Goal: Find contact information: Find contact information

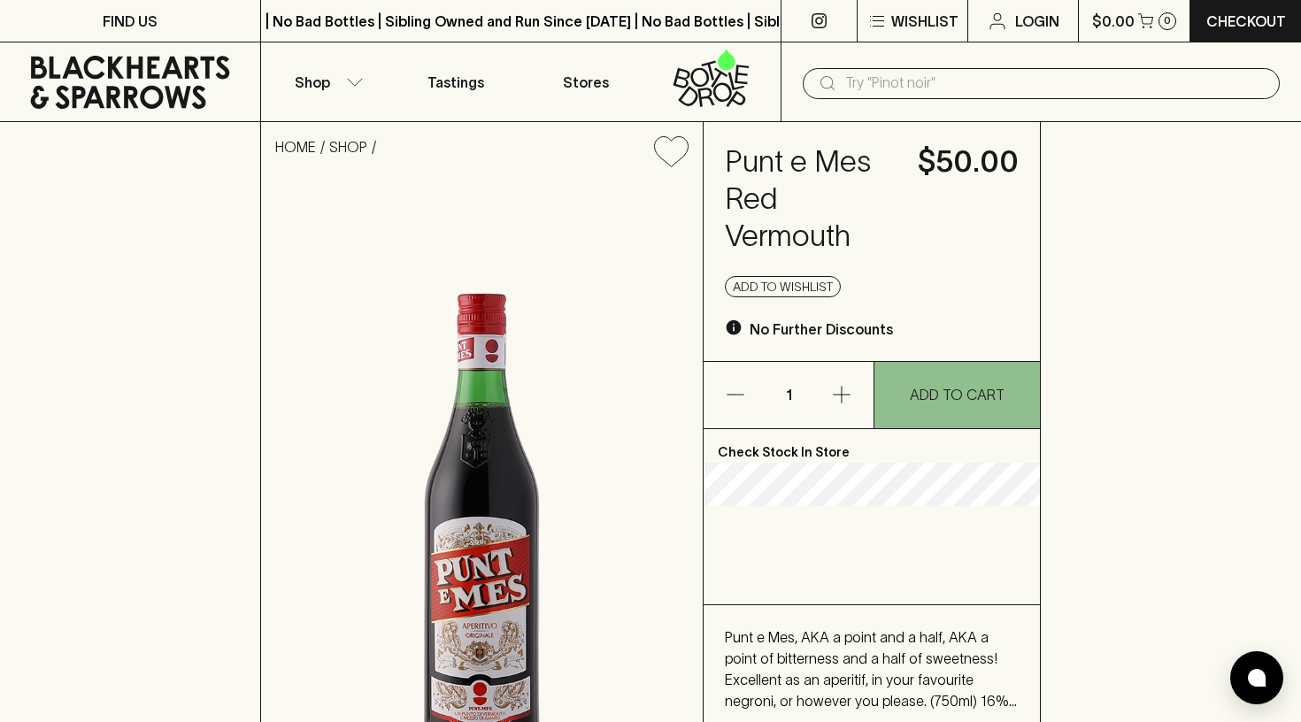
click at [149, 88] on icon at bounding box center [130, 82] width 199 height 53
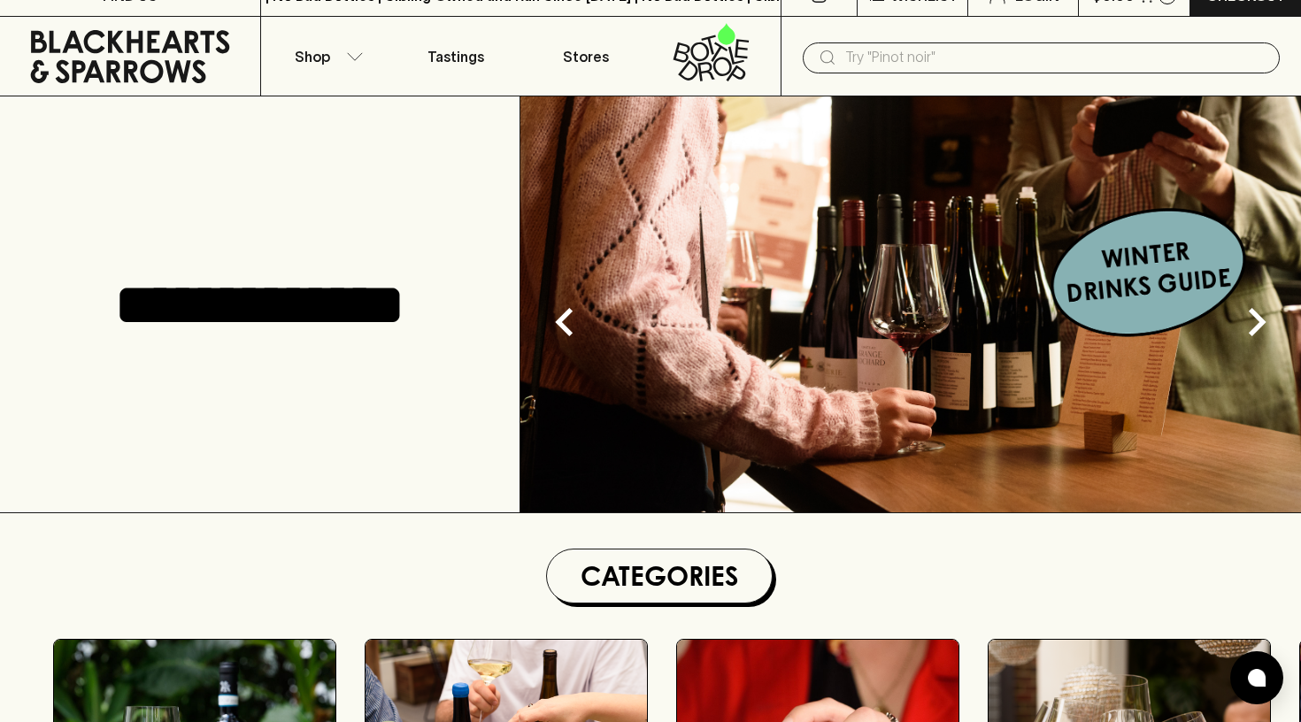
scroll to position [22, 0]
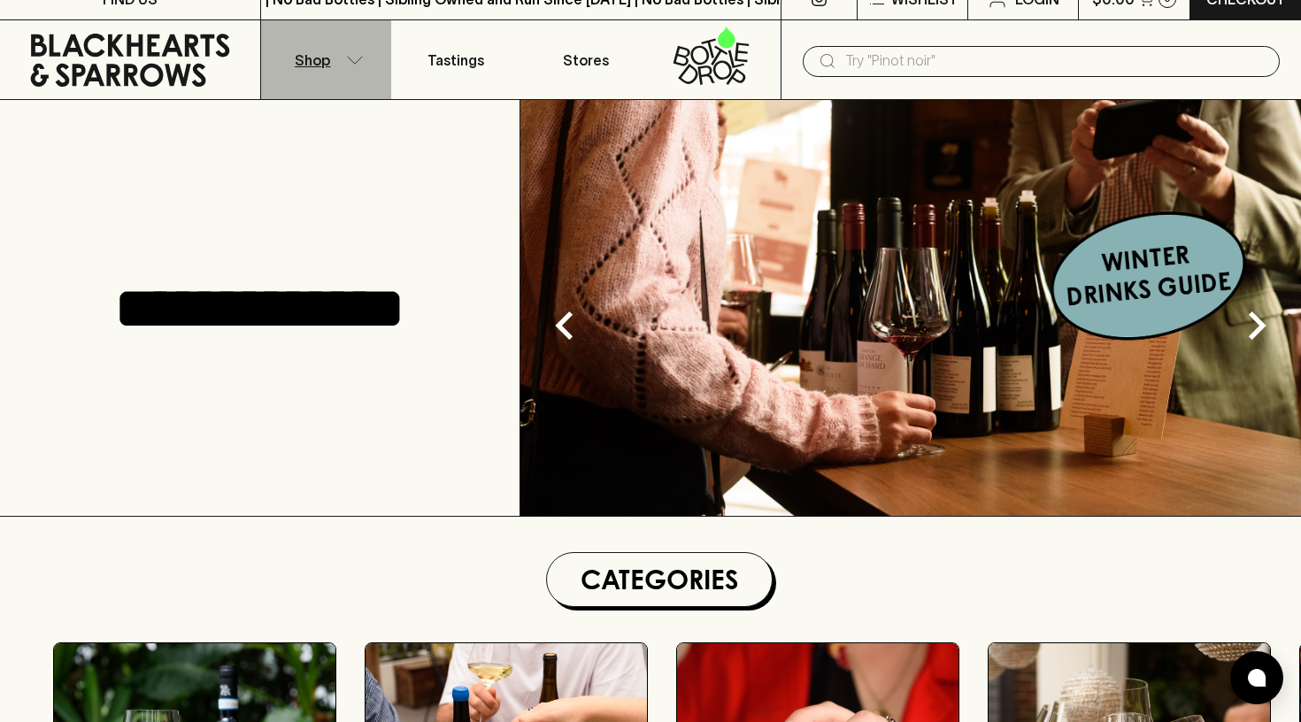
click at [323, 64] on p "Shop" at bounding box center [312, 60] width 35 height 21
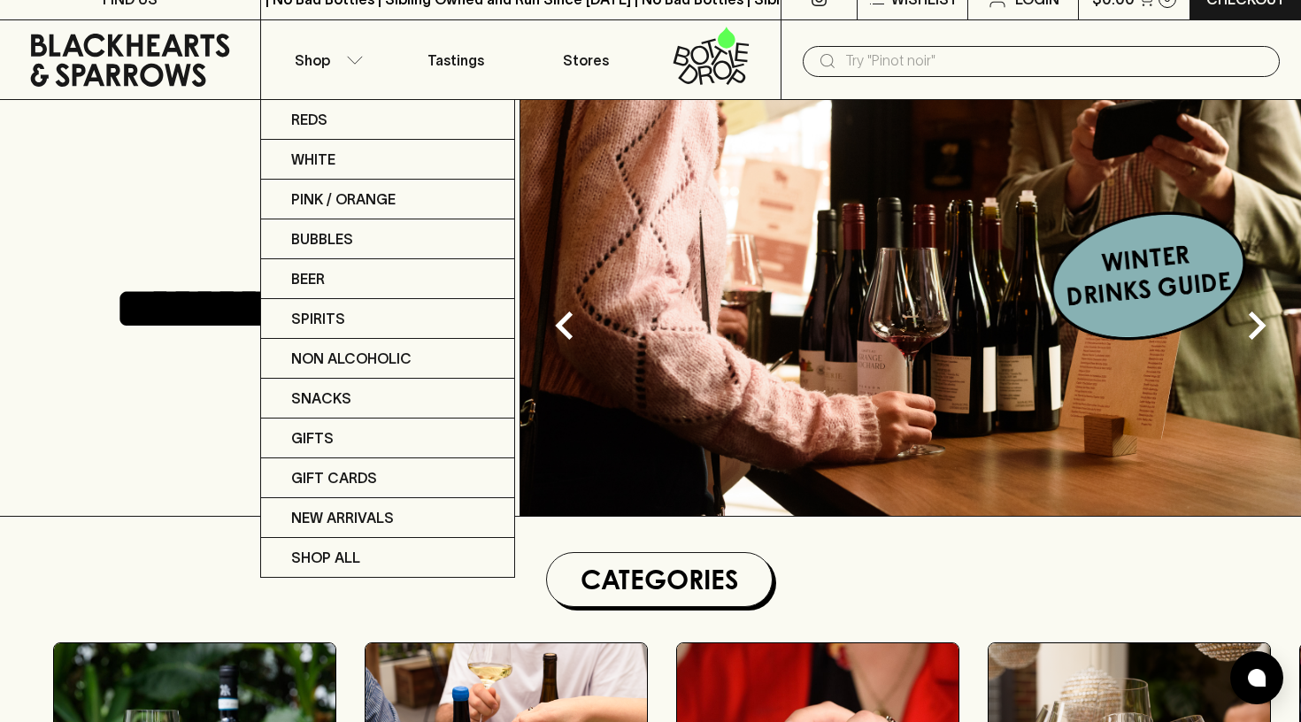
click at [629, 500] on div at bounding box center [650, 361] width 1301 height 722
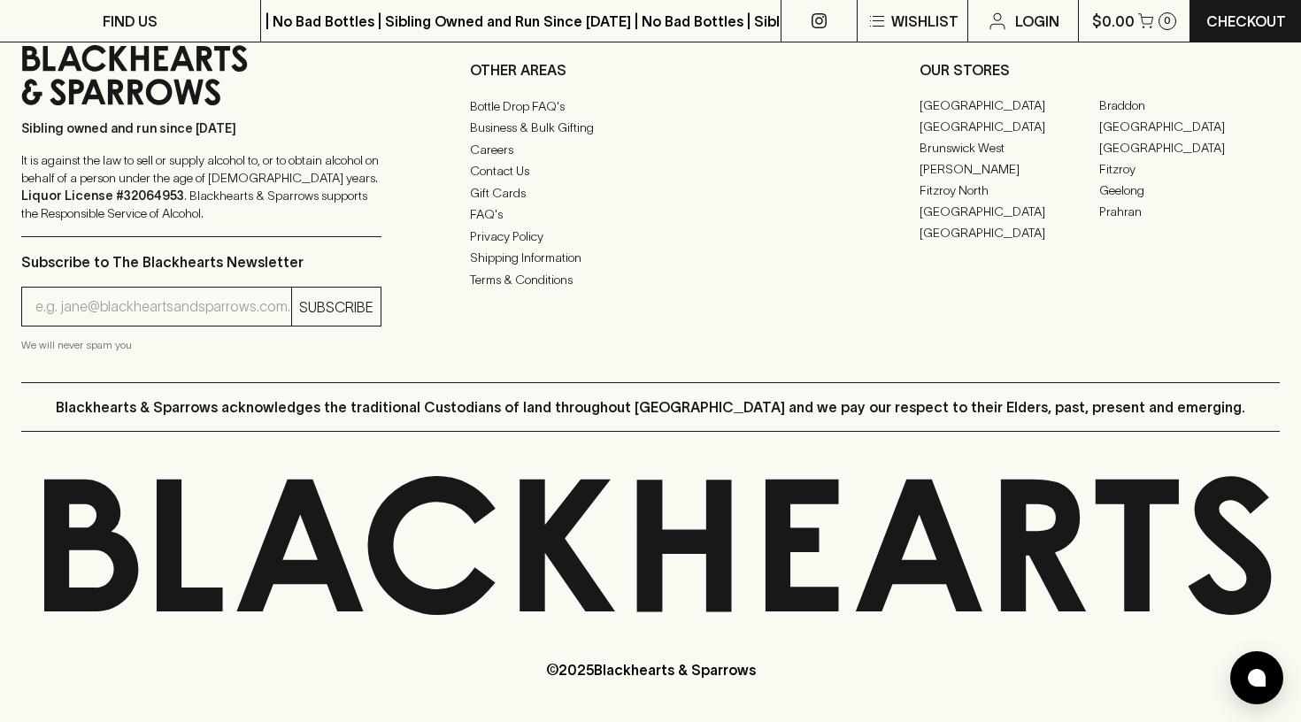
scroll to position [4474, 0]
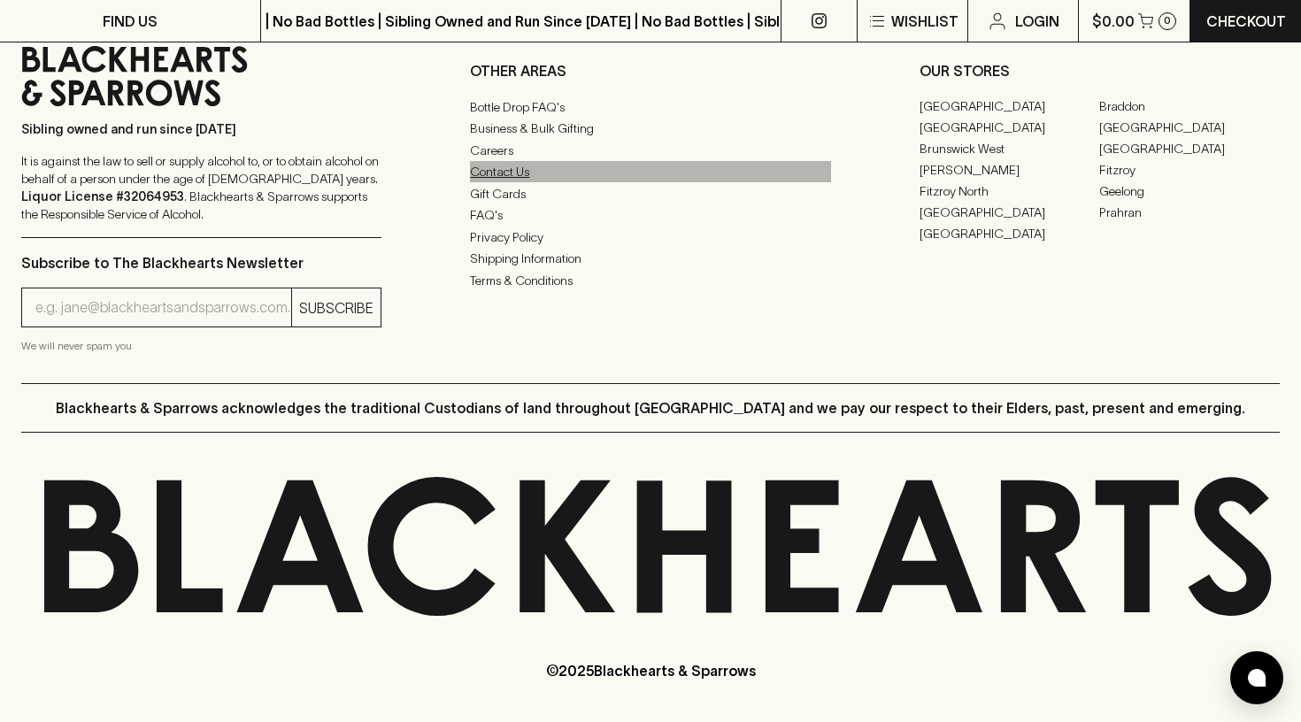
click at [515, 176] on link "Contact Us" at bounding box center [650, 171] width 360 height 21
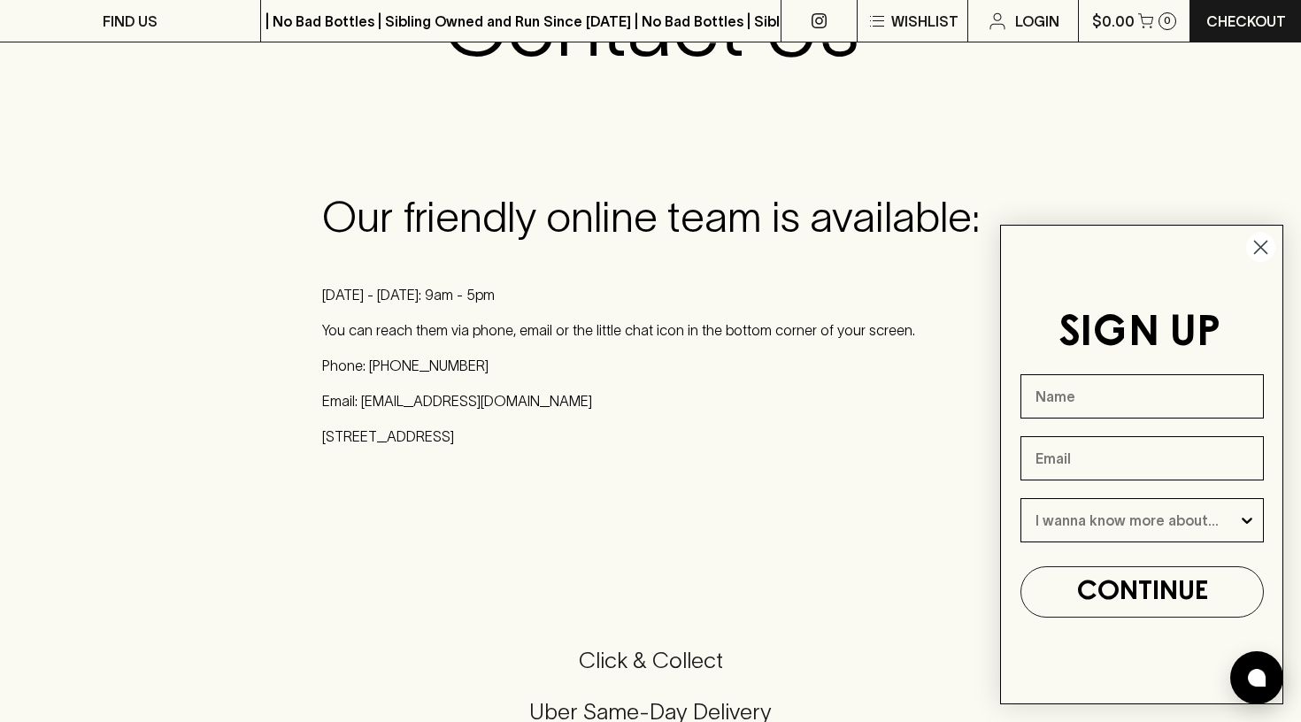
scroll to position [205, 0]
drag, startPoint x: 565, startPoint y: 398, endPoint x: 357, endPoint y: 403, distance: 208.0
click at [357, 403] on p "Email: [EMAIL_ADDRESS][DOMAIN_NAME]" at bounding box center [650, 401] width 657 height 21
copy p "[EMAIL_ADDRESS][DOMAIN_NAME]"
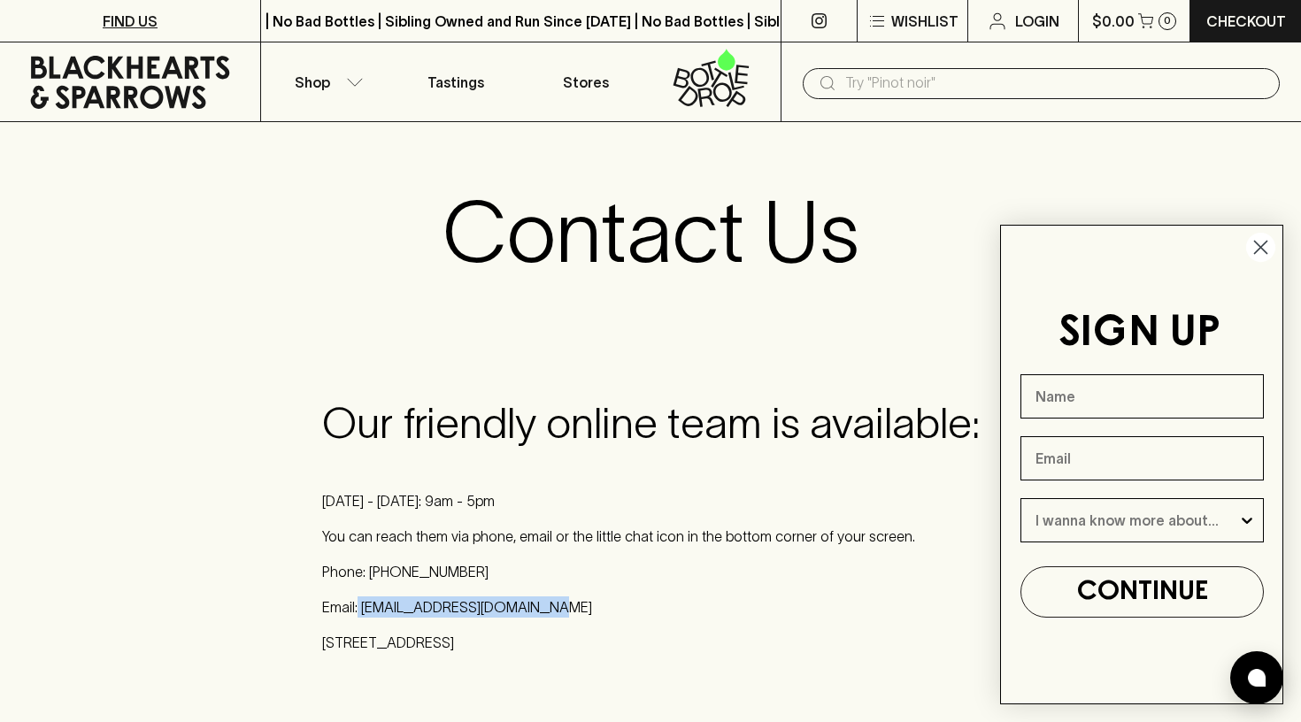
scroll to position [0, 0]
